Goal: Check status: Check status

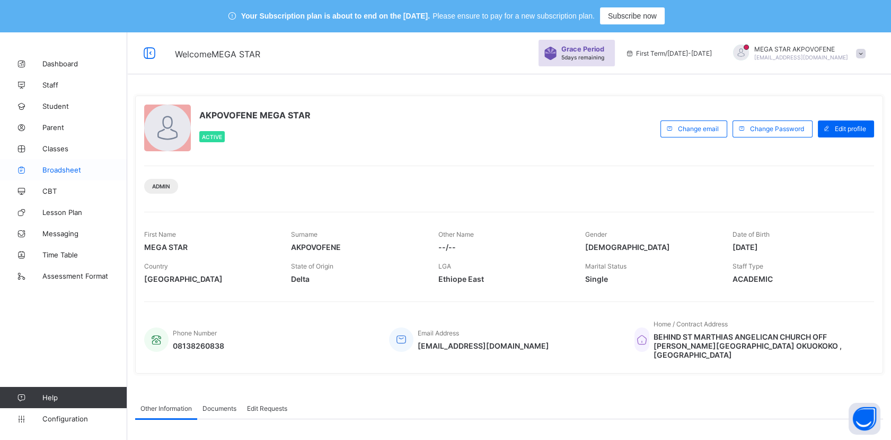
click at [56, 171] on span "Broadsheet" at bounding box center [84, 169] width 85 height 8
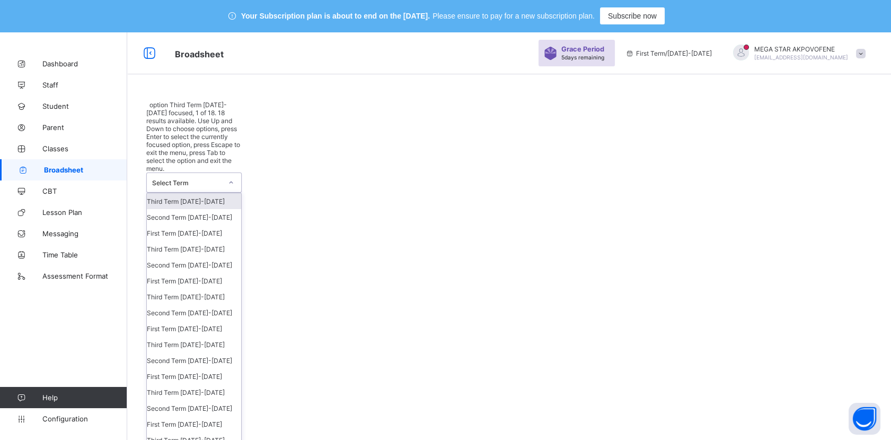
click at [231, 177] on icon at bounding box center [231, 182] width 6 height 11
click at [195, 241] on div "Third Term [DATE]-[DATE]" at bounding box center [194, 249] width 94 height 16
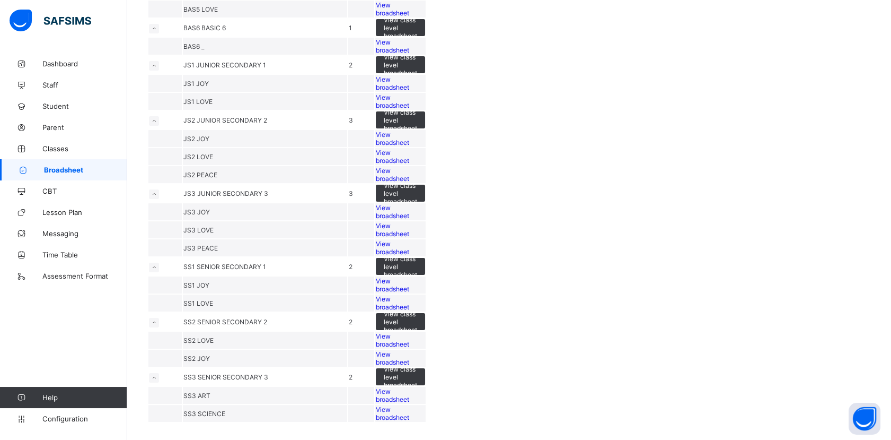
scroll to position [1166, 0]
click at [409, 295] on span "View broadsheet" at bounding box center [392, 303] width 33 height 16
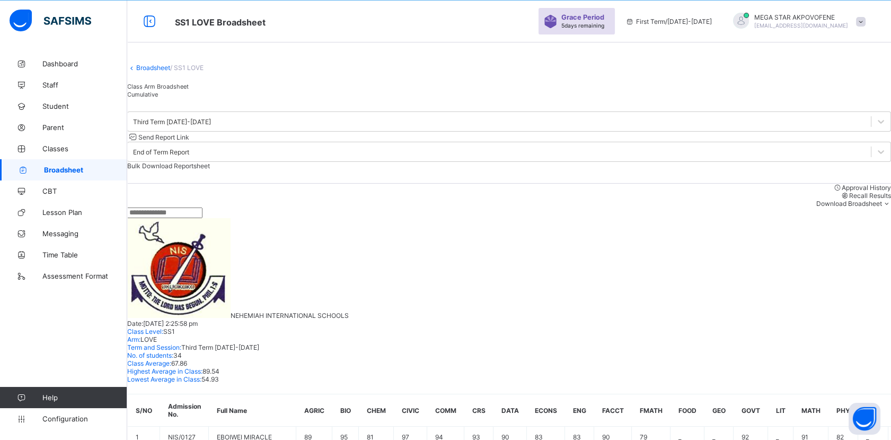
scroll to position [163, 0]
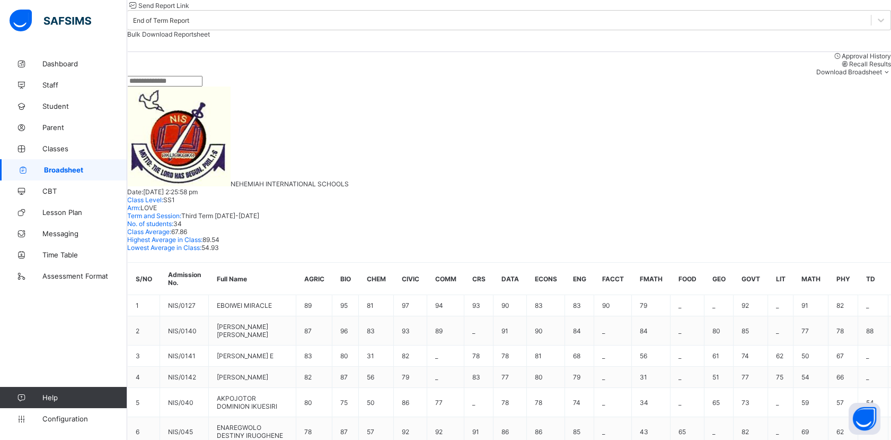
click at [203, 86] on input "text" at bounding box center [164, 81] width 75 height 11
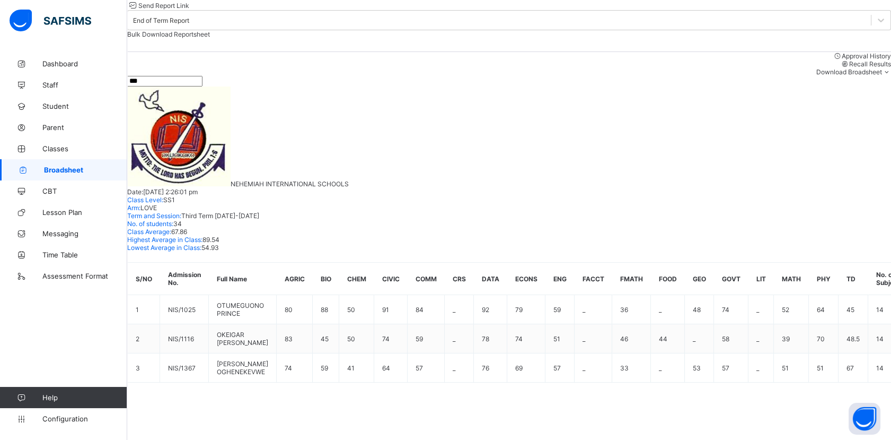
scroll to position [61, 0]
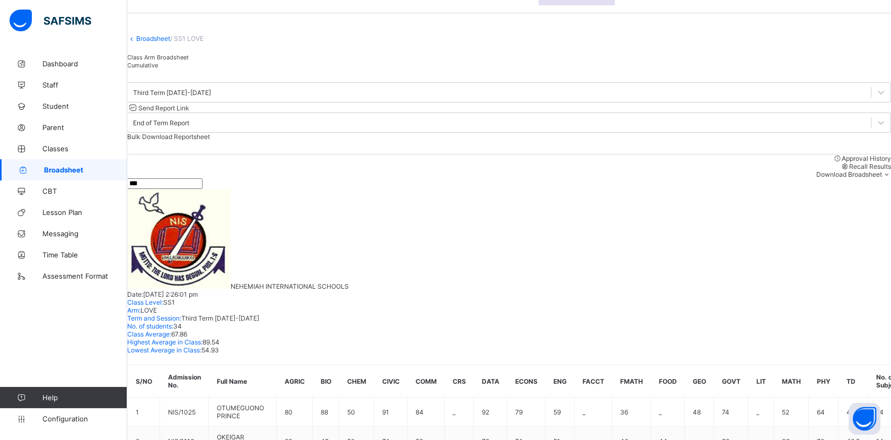
type input "***"
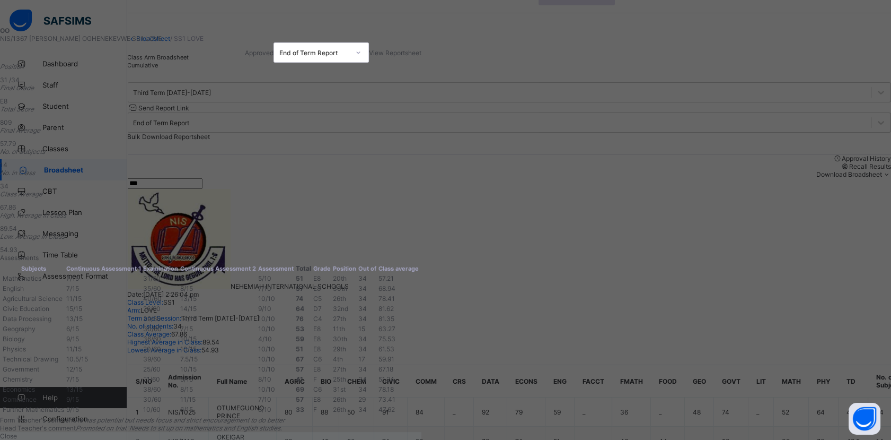
click at [422, 57] on span "View Reportsheet" at bounding box center [395, 53] width 52 height 8
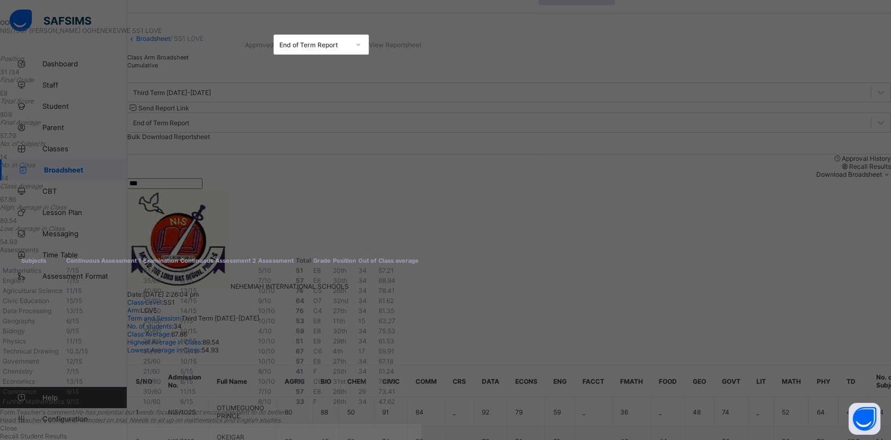
scroll to position [252, 0]
click at [422, 424] on div "Close" at bounding box center [211, 428] width 422 height 8
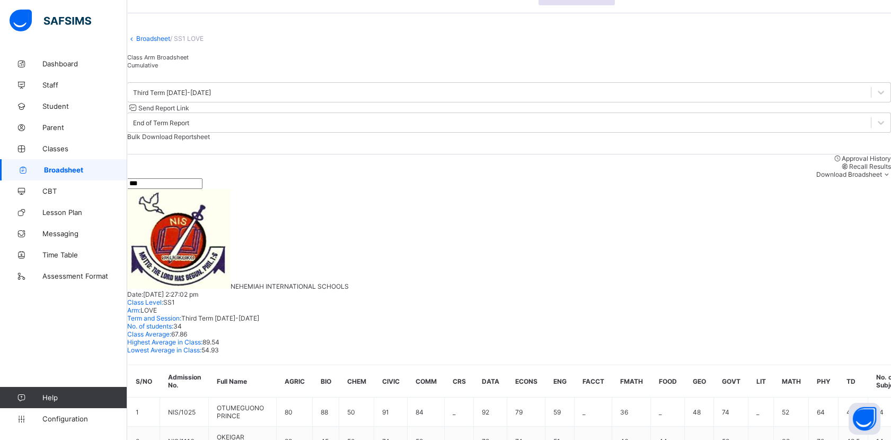
click at [166, 42] on link "Broadsheet" at bounding box center [153, 38] width 34 height 8
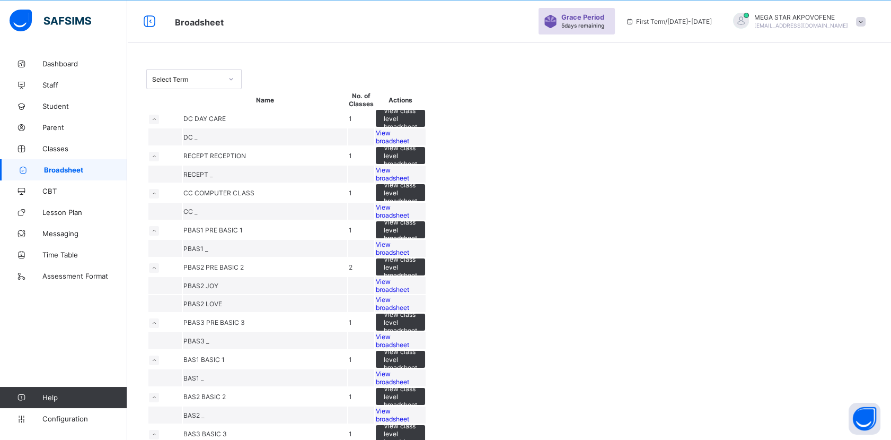
scroll to position [61, 0]
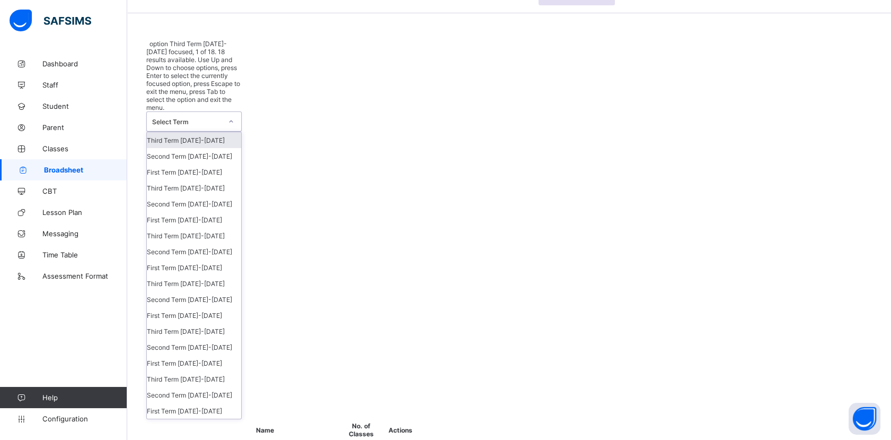
click at [210, 118] on div "Select Term" at bounding box center [187, 122] width 70 height 8
click at [201, 180] on div "Third Term [DATE]-[DATE]" at bounding box center [194, 188] width 94 height 16
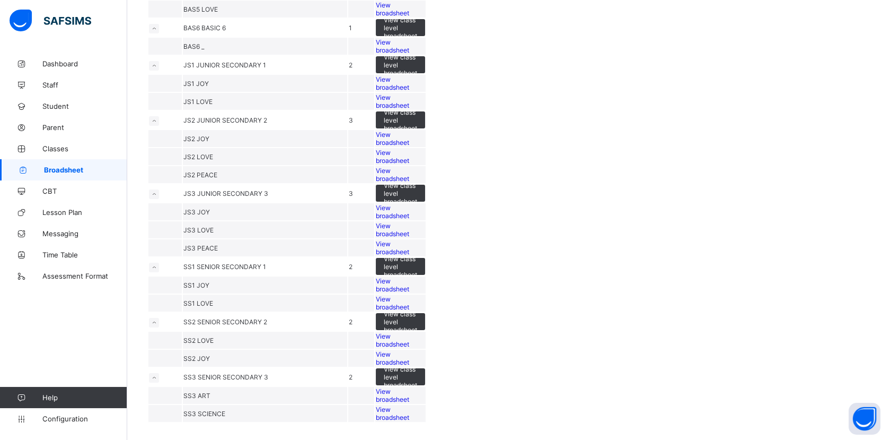
scroll to position [886, 0]
click at [409, 182] on span "View broadsheet" at bounding box center [392, 174] width 33 height 16
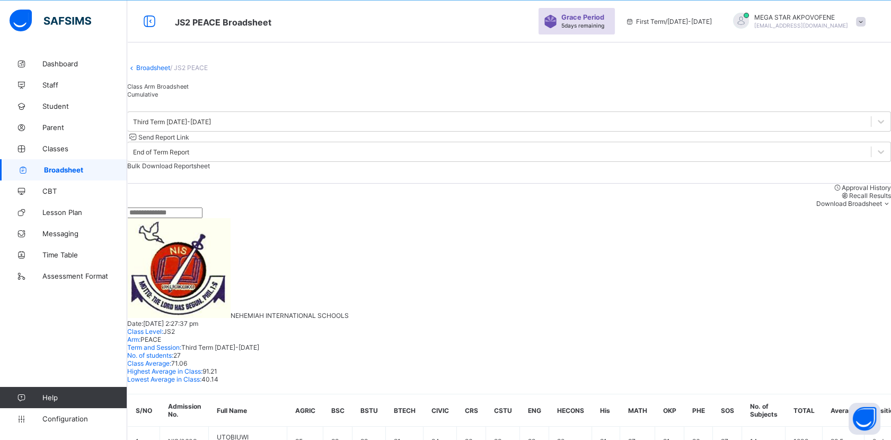
scroll to position [163, 0]
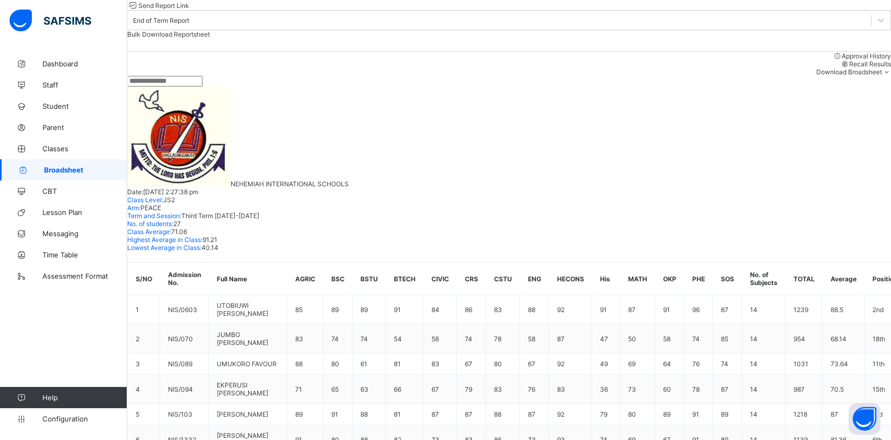
click at [171, 86] on input "text" at bounding box center [164, 81] width 75 height 11
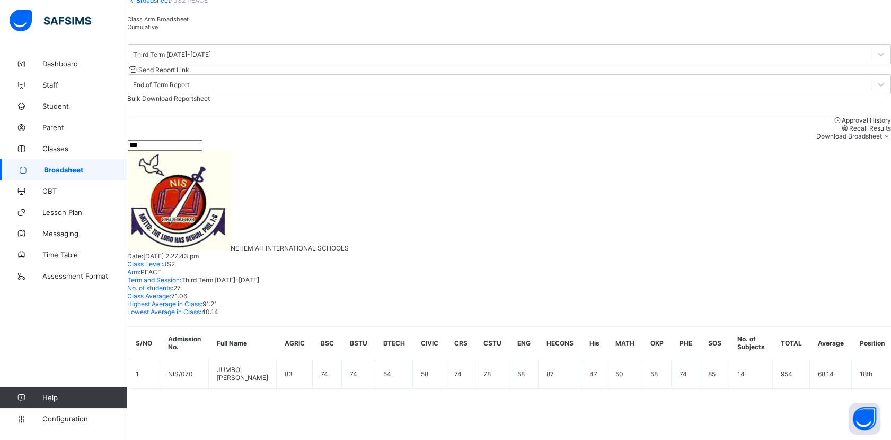
scroll to position [32, 0]
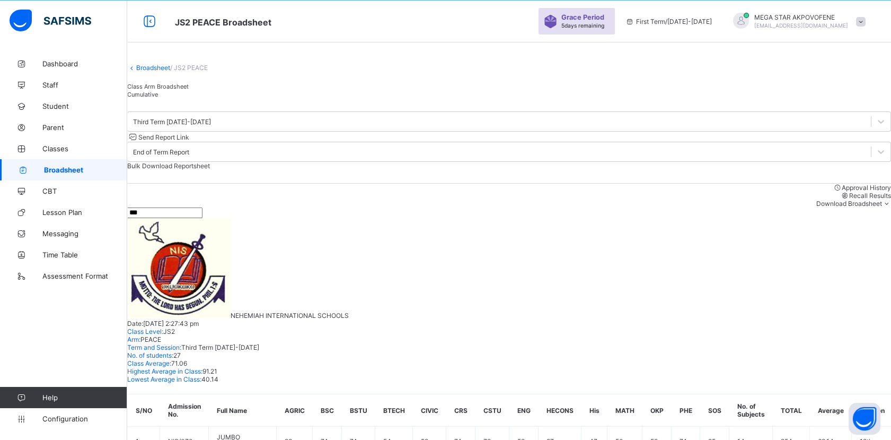
type input "***"
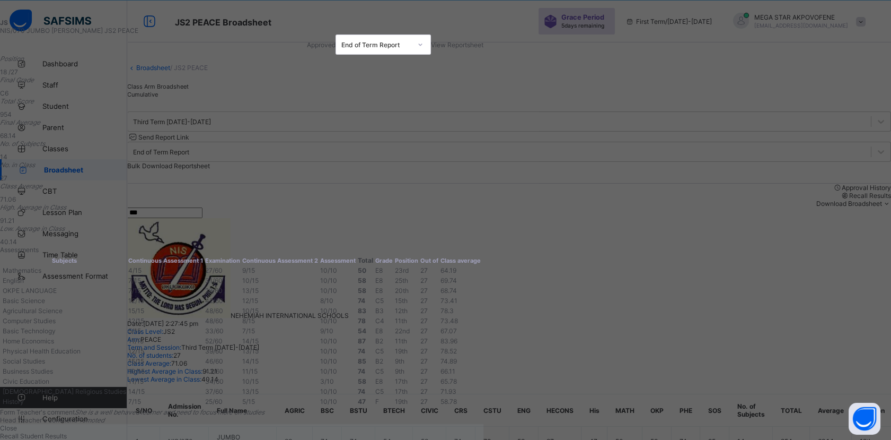
scroll to position [0, 0]
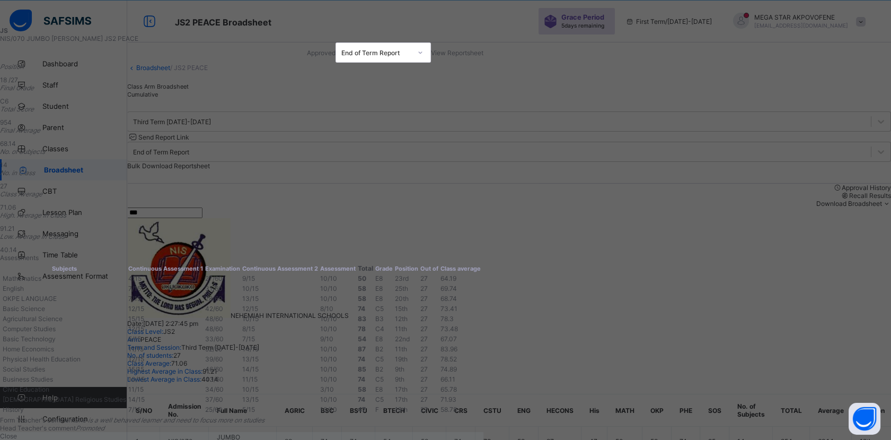
click at [484, 57] on span "View Reportsheet" at bounding box center [457, 53] width 52 height 8
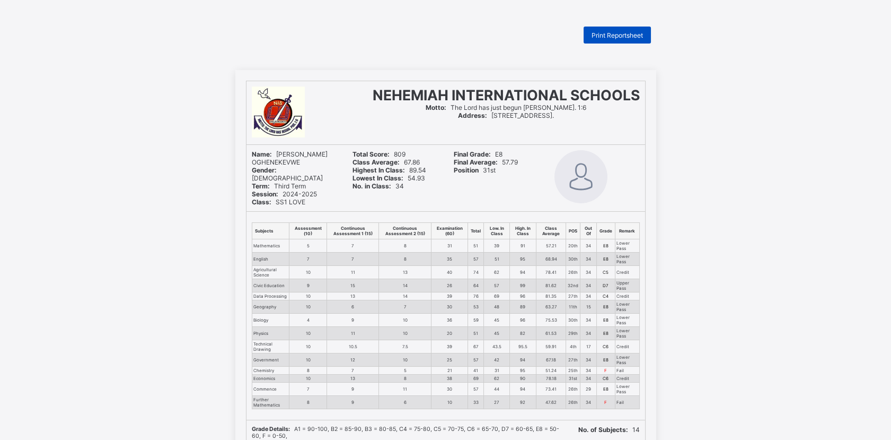
click at [628, 35] on span "Print Reportsheet" at bounding box center [617, 35] width 51 height 8
